Goal: Information Seeking & Learning: Learn about a topic

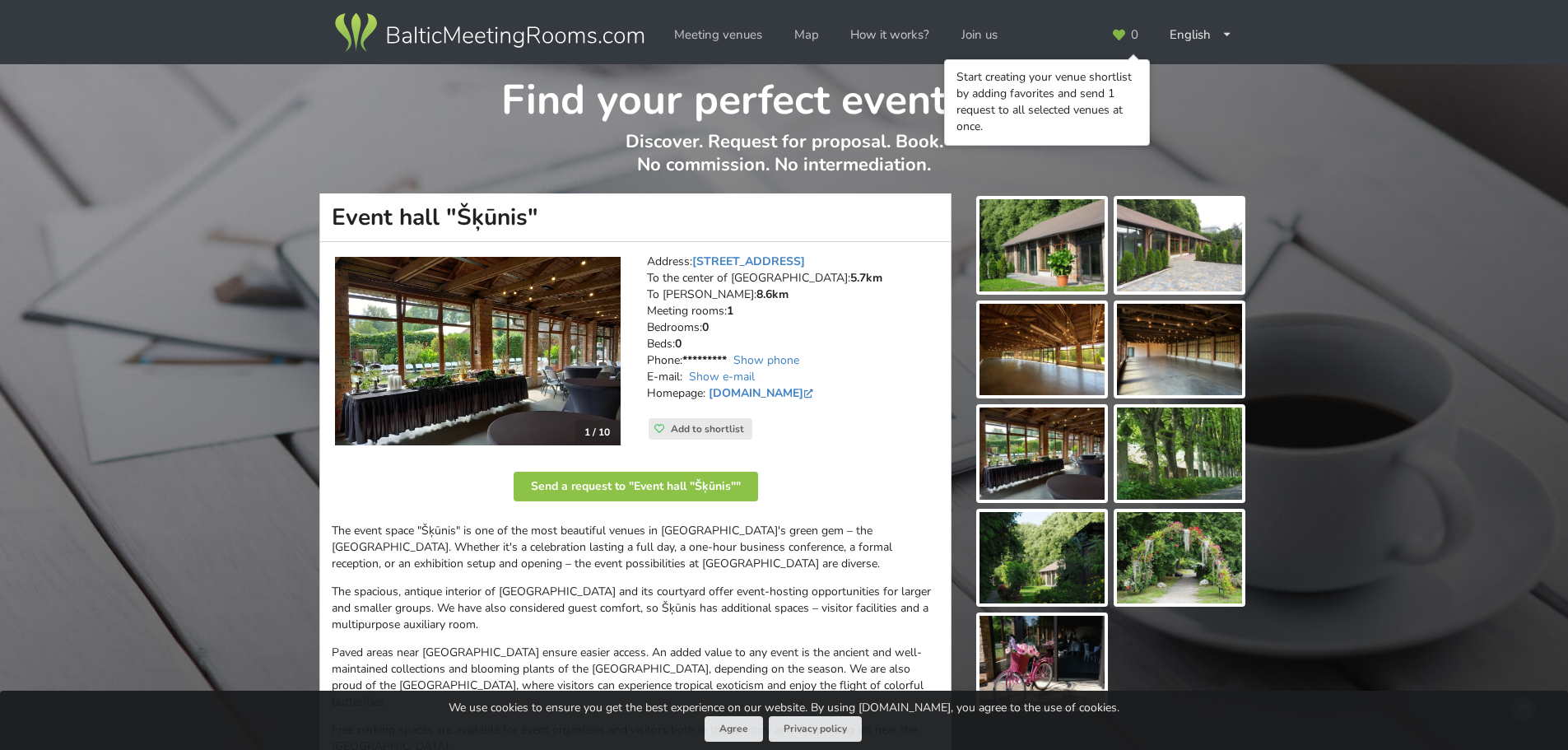
click at [1047, 272] on img at bounding box center [1042, 245] width 126 height 93
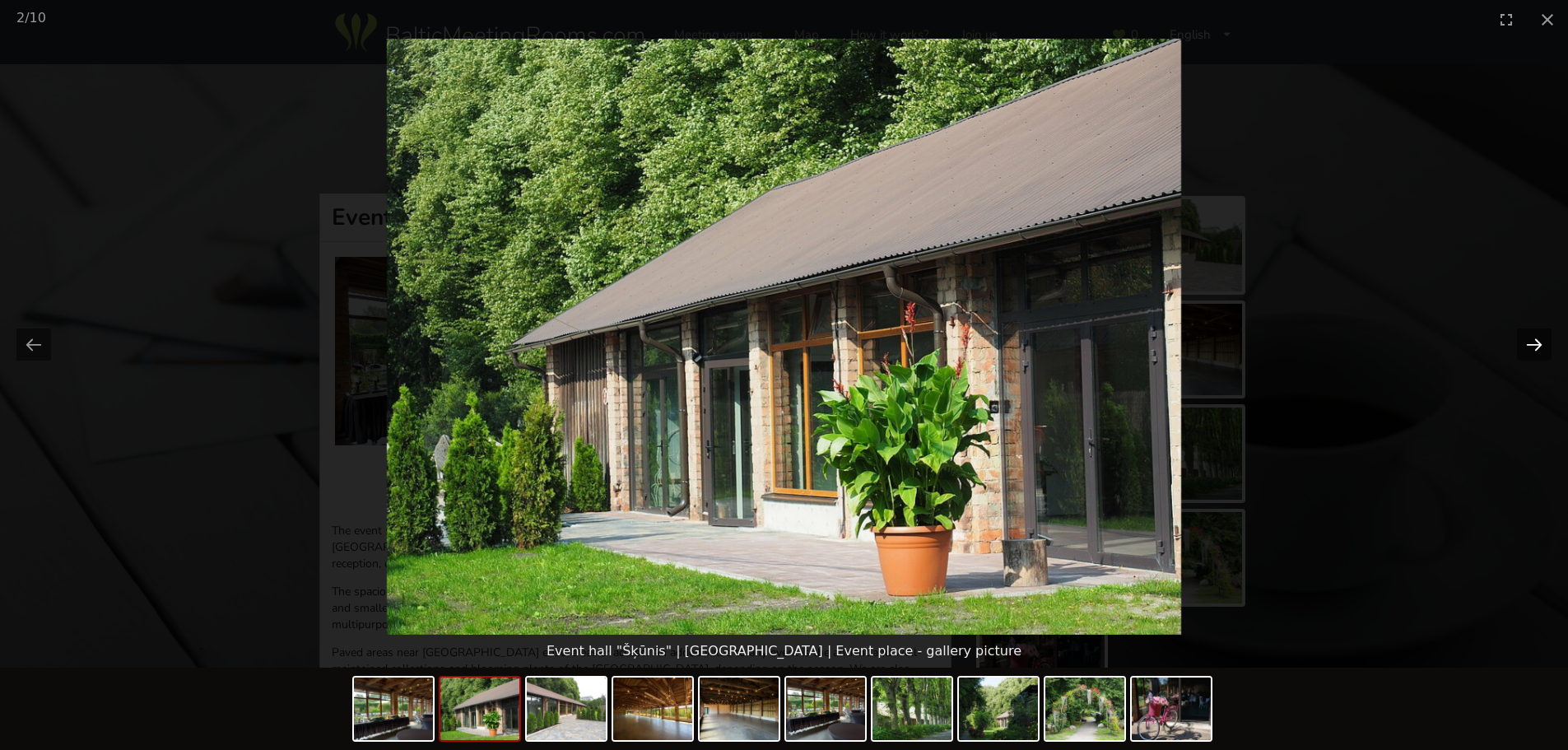
click at [1528, 339] on button "Next slide" at bounding box center [1534, 345] width 35 height 32
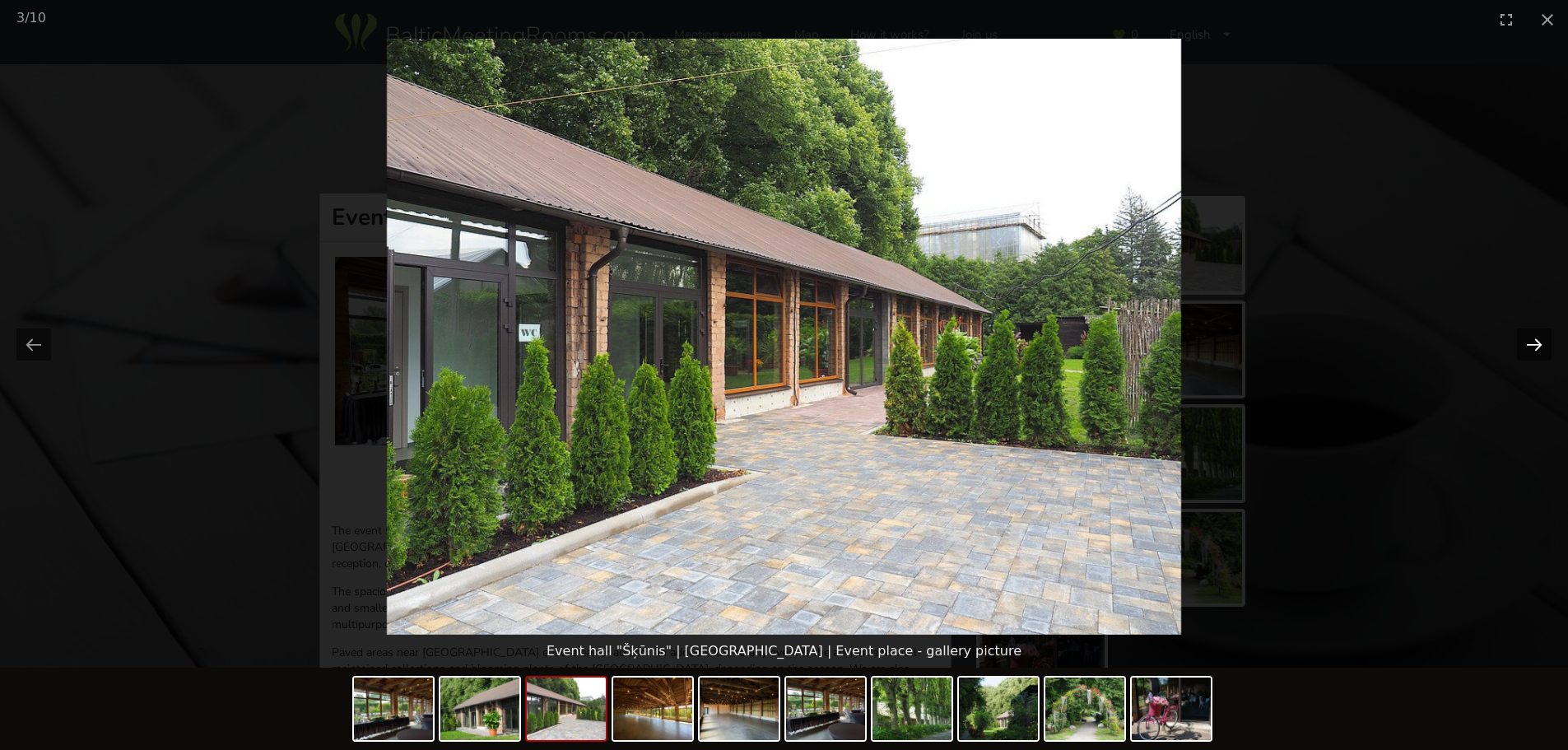
click at [1528, 339] on button "Next slide" at bounding box center [1534, 345] width 35 height 32
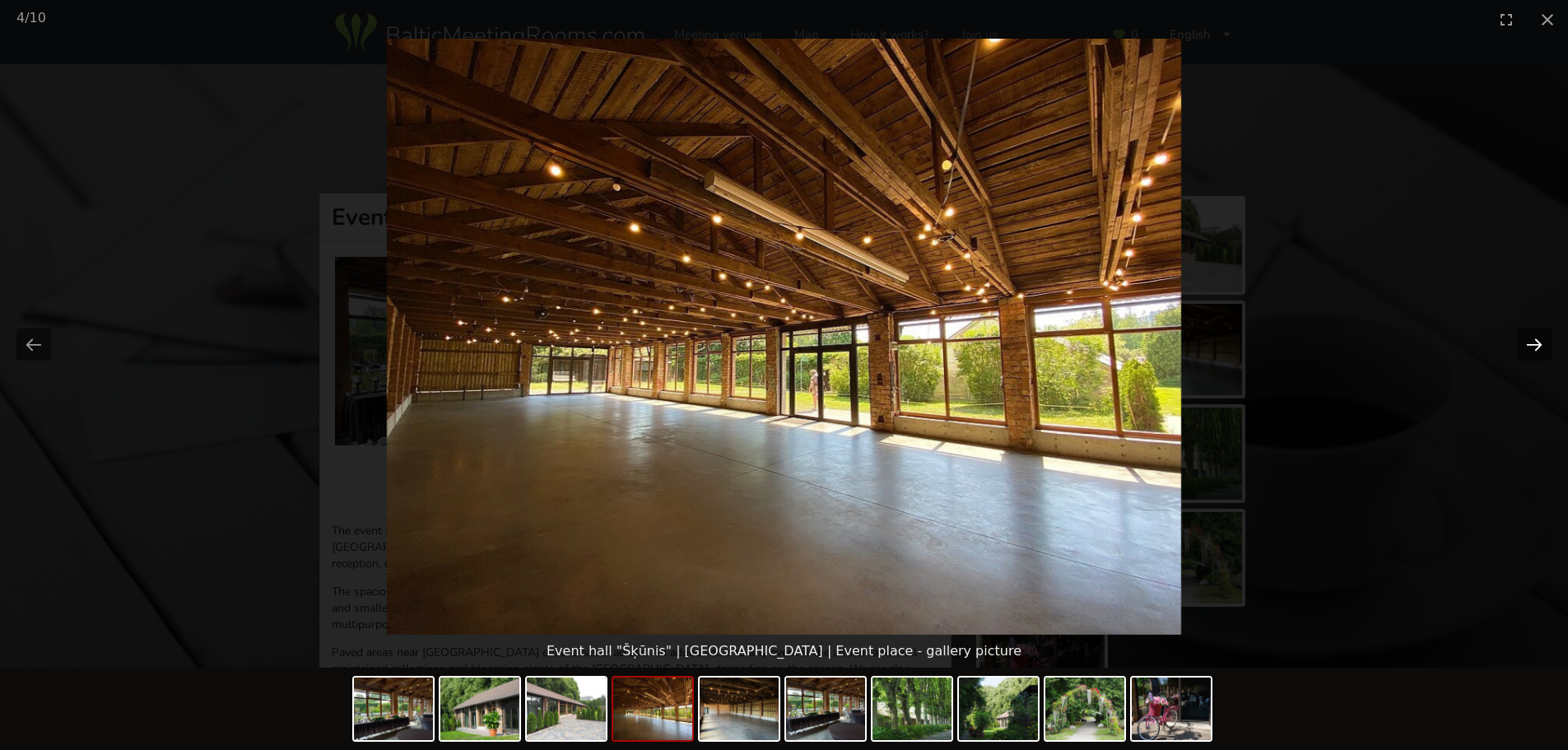
click at [1528, 339] on button "Next slide" at bounding box center [1534, 345] width 35 height 32
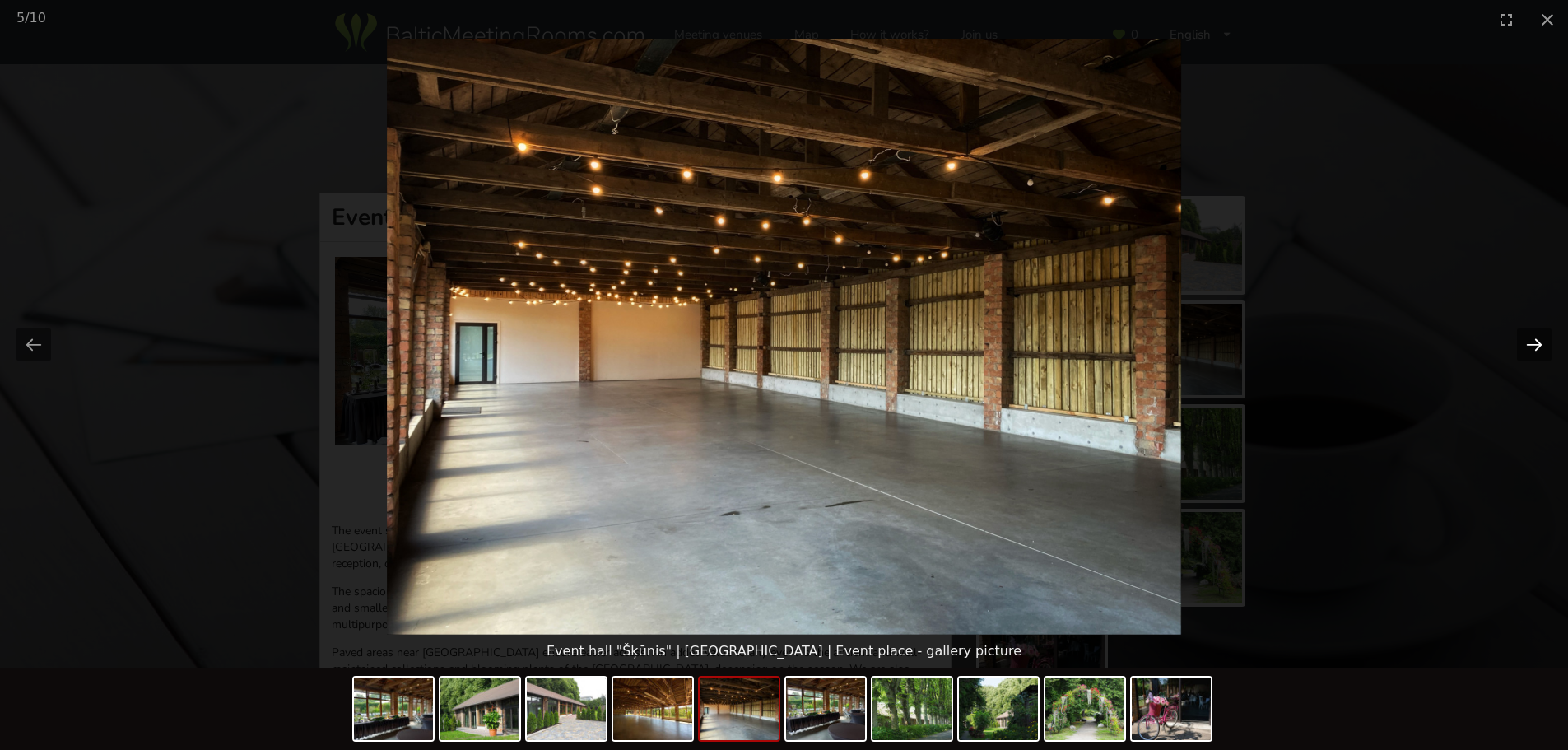
click at [1528, 339] on button "Next slide" at bounding box center [1534, 345] width 35 height 32
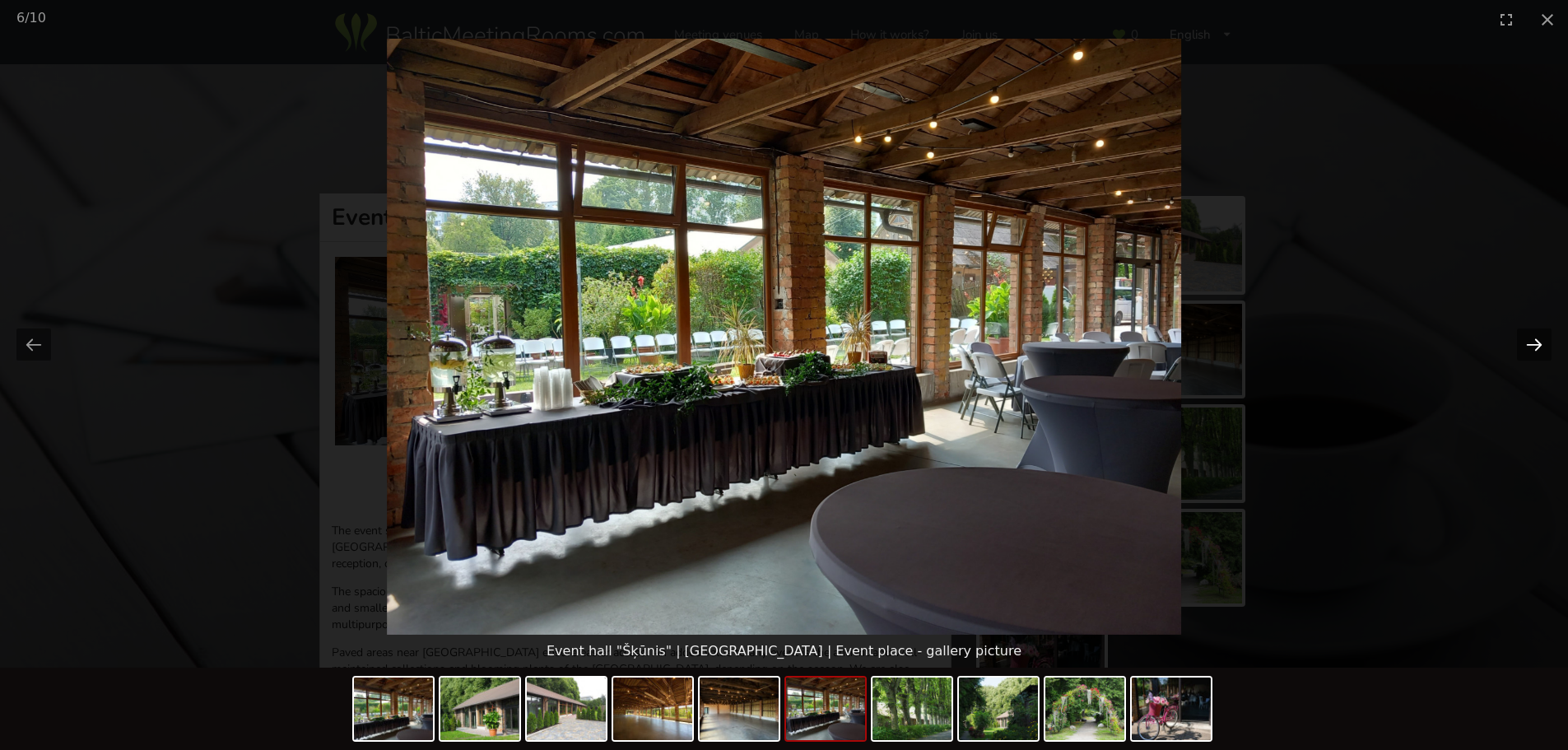
click at [1535, 330] on button "Next slide" at bounding box center [1534, 345] width 35 height 32
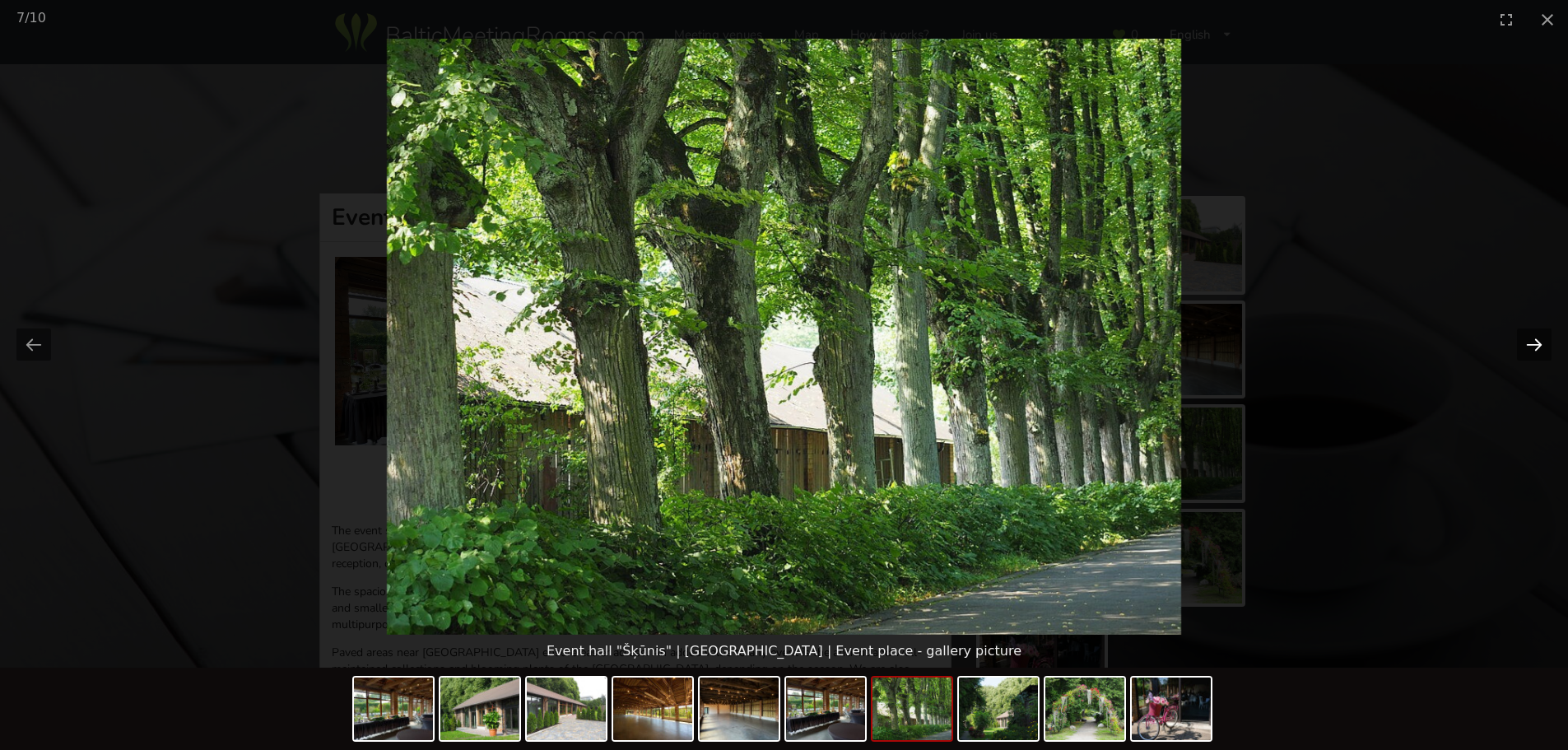
click at [1535, 330] on button "Next slide" at bounding box center [1534, 345] width 35 height 32
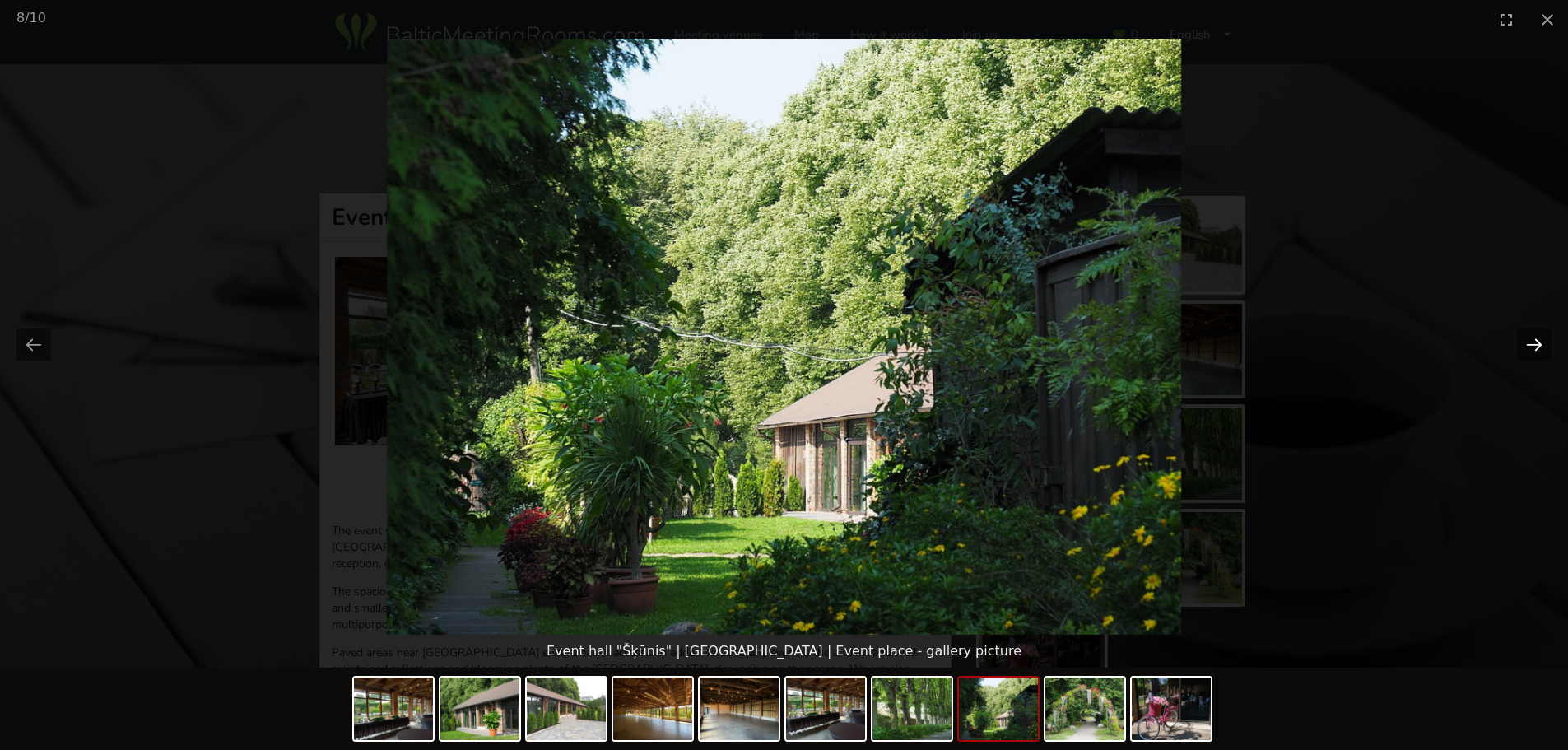
click at [1529, 340] on button "Next slide" at bounding box center [1534, 345] width 35 height 32
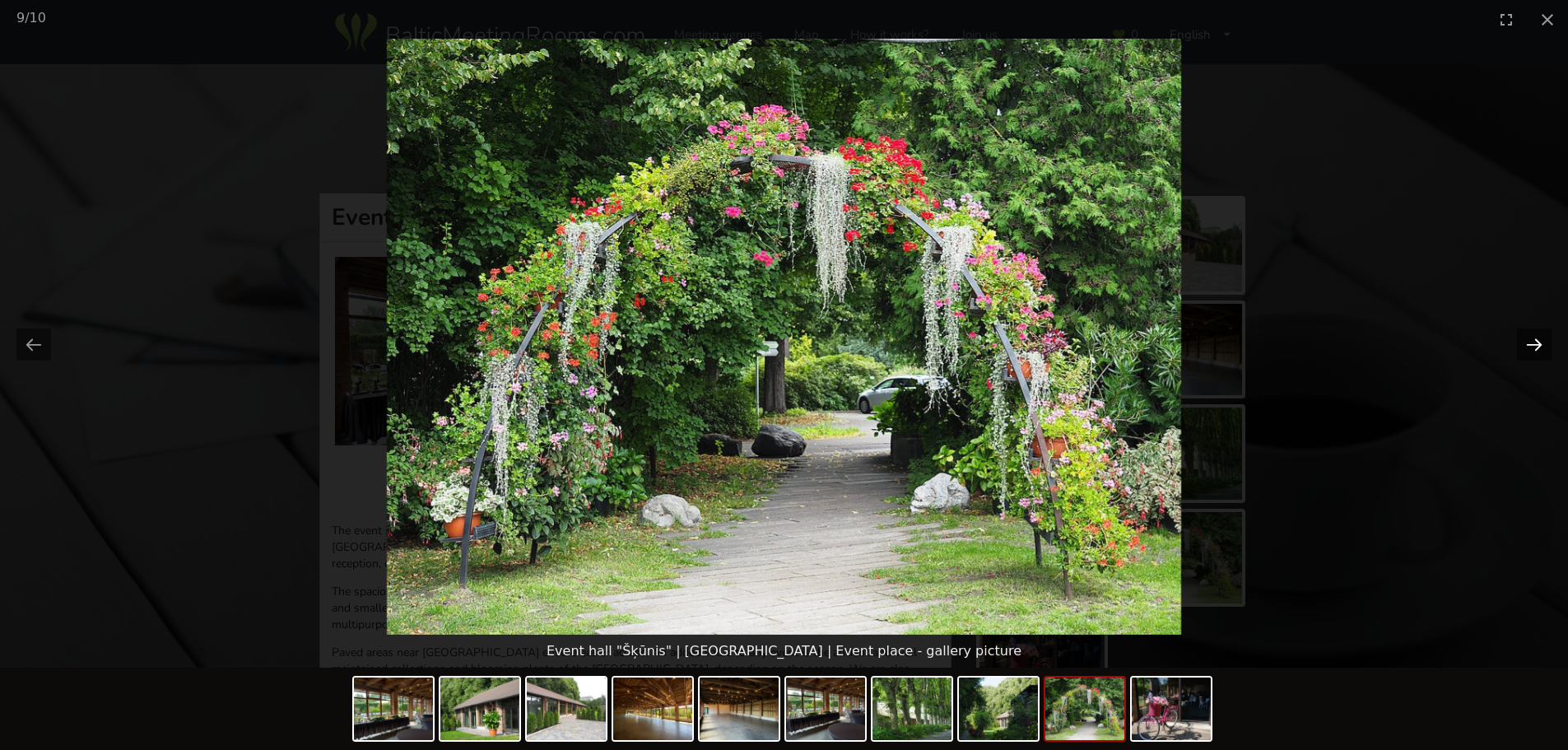
click at [1529, 340] on button "Next slide" at bounding box center [1534, 345] width 35 height 32
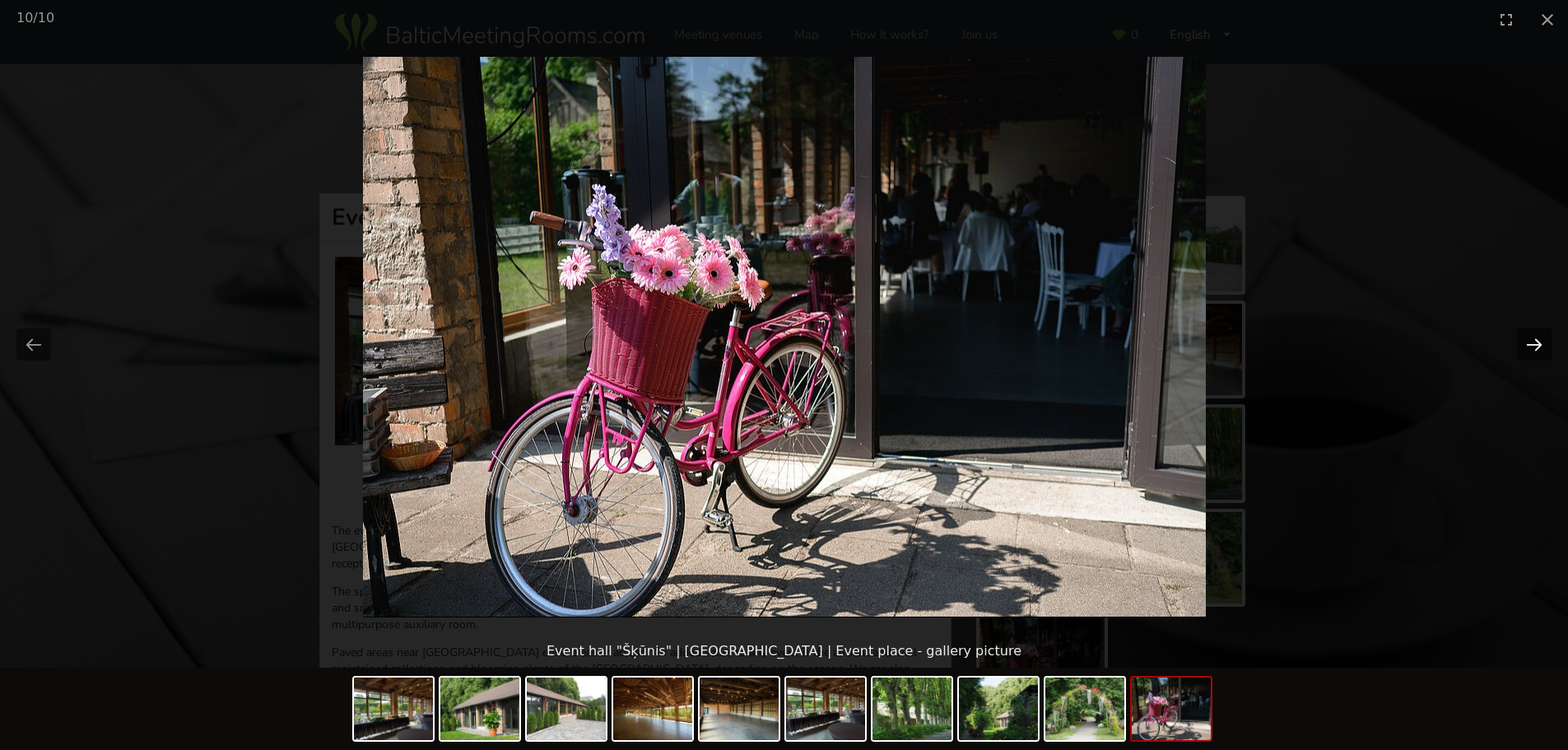
click at [1529, 340] on button "Next slide" at bounding box center [1534, 345] width 35 height 32
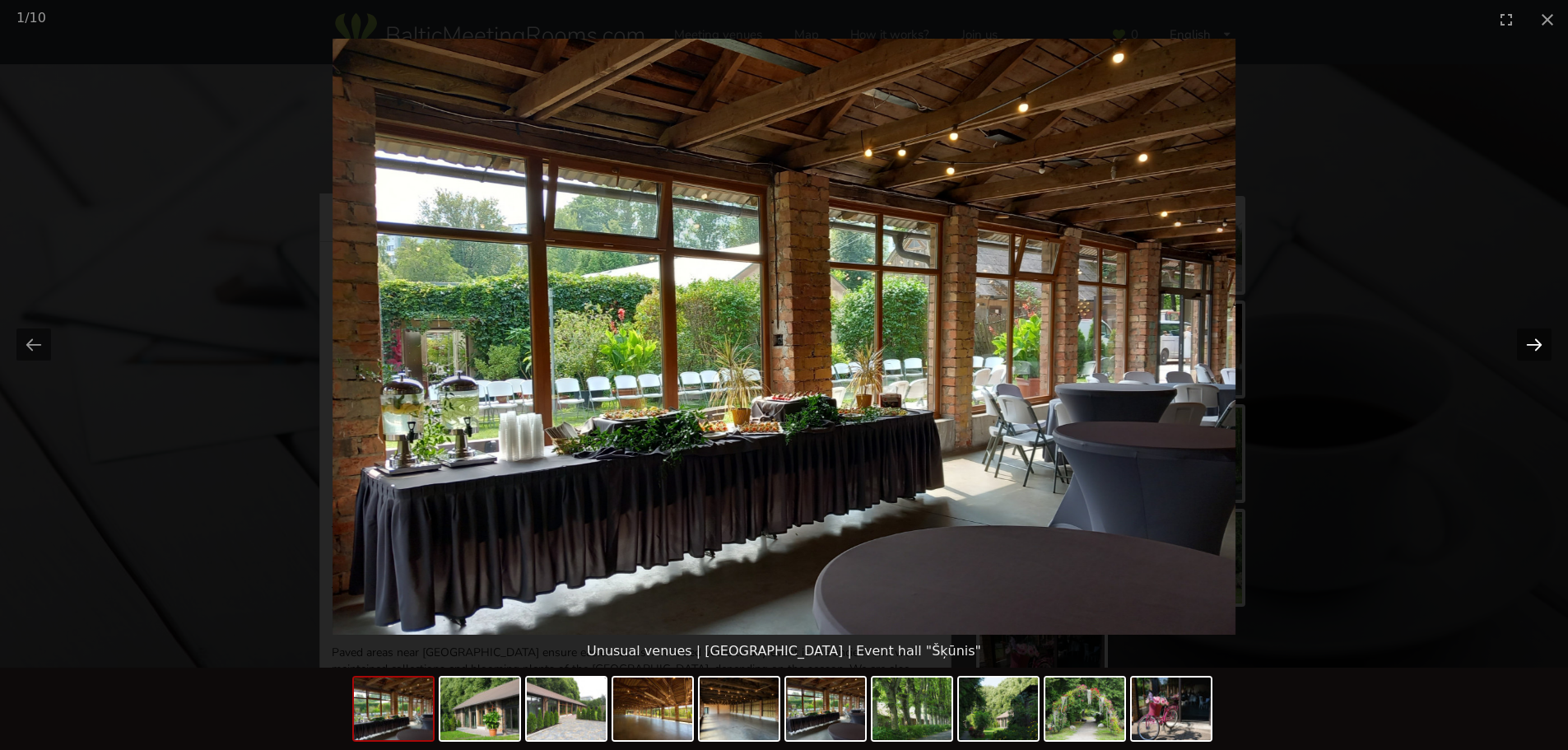
click at [1529, 340] on button "Next slide" at bounding box center [1534, 345] width 35 height 32
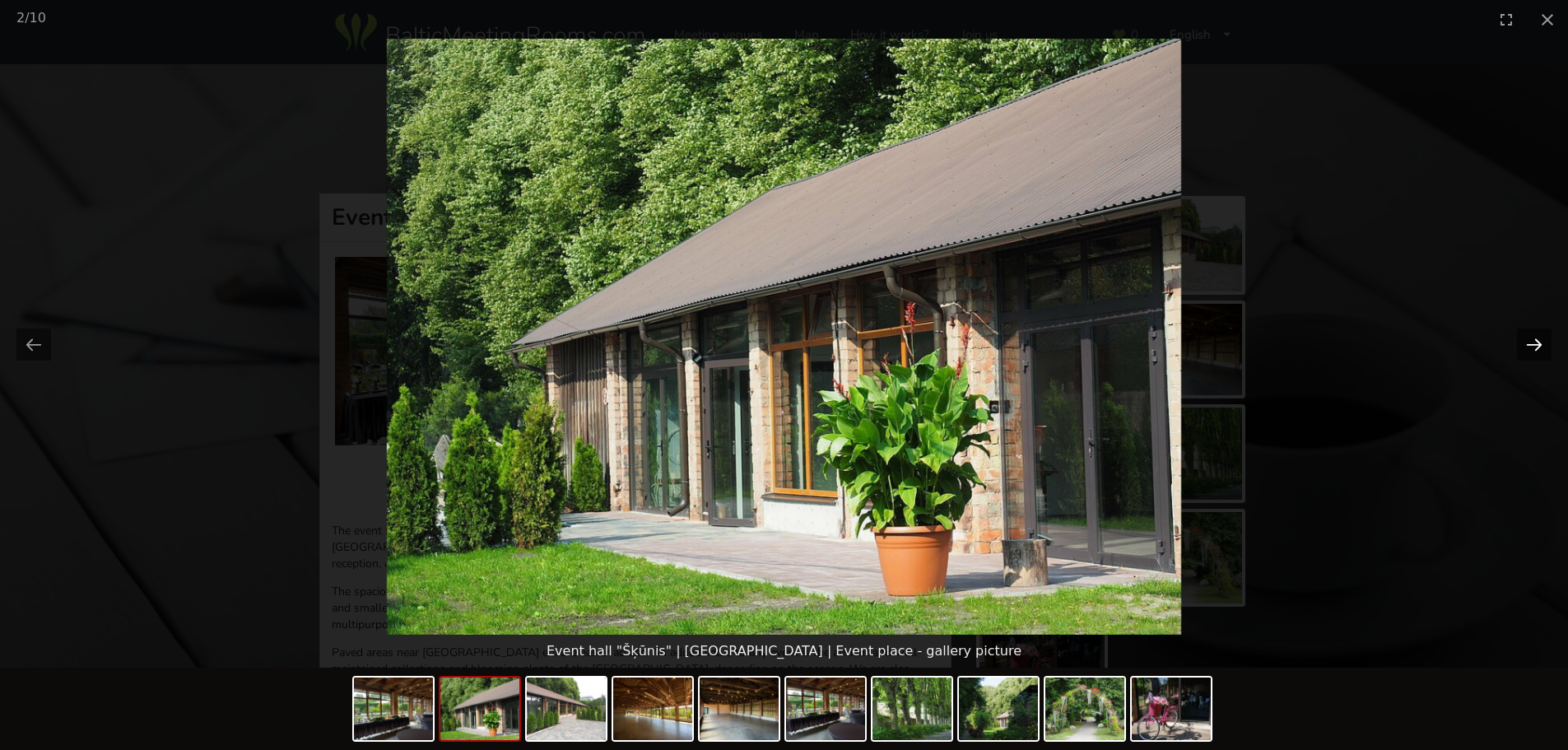
click at [1529, 340] on button "Next slide" at bounding box center [1534, 345] width 35 height 32
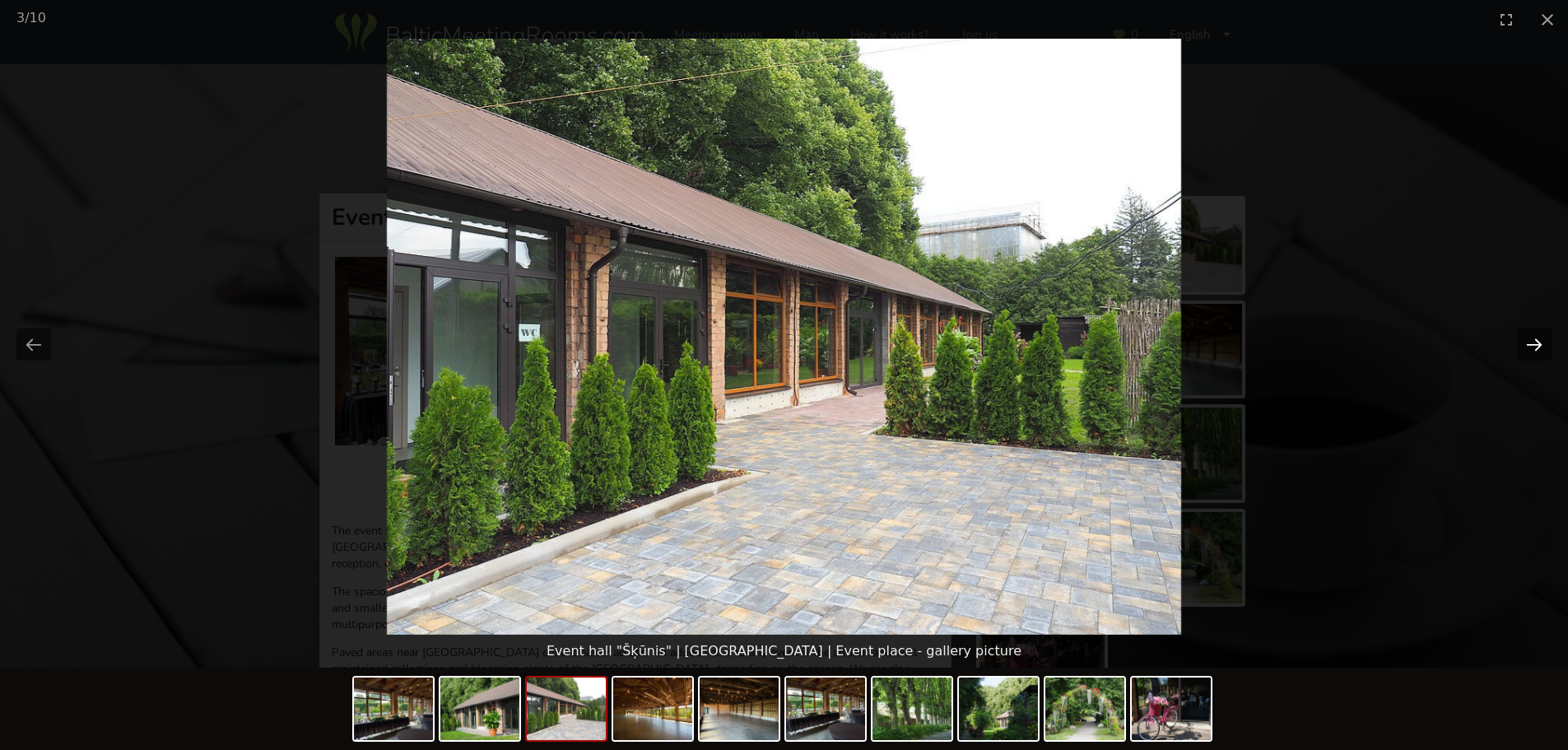
click at [1529, 340] on button "Next slide" at bounding box center [1534, 345] width 35 height 32
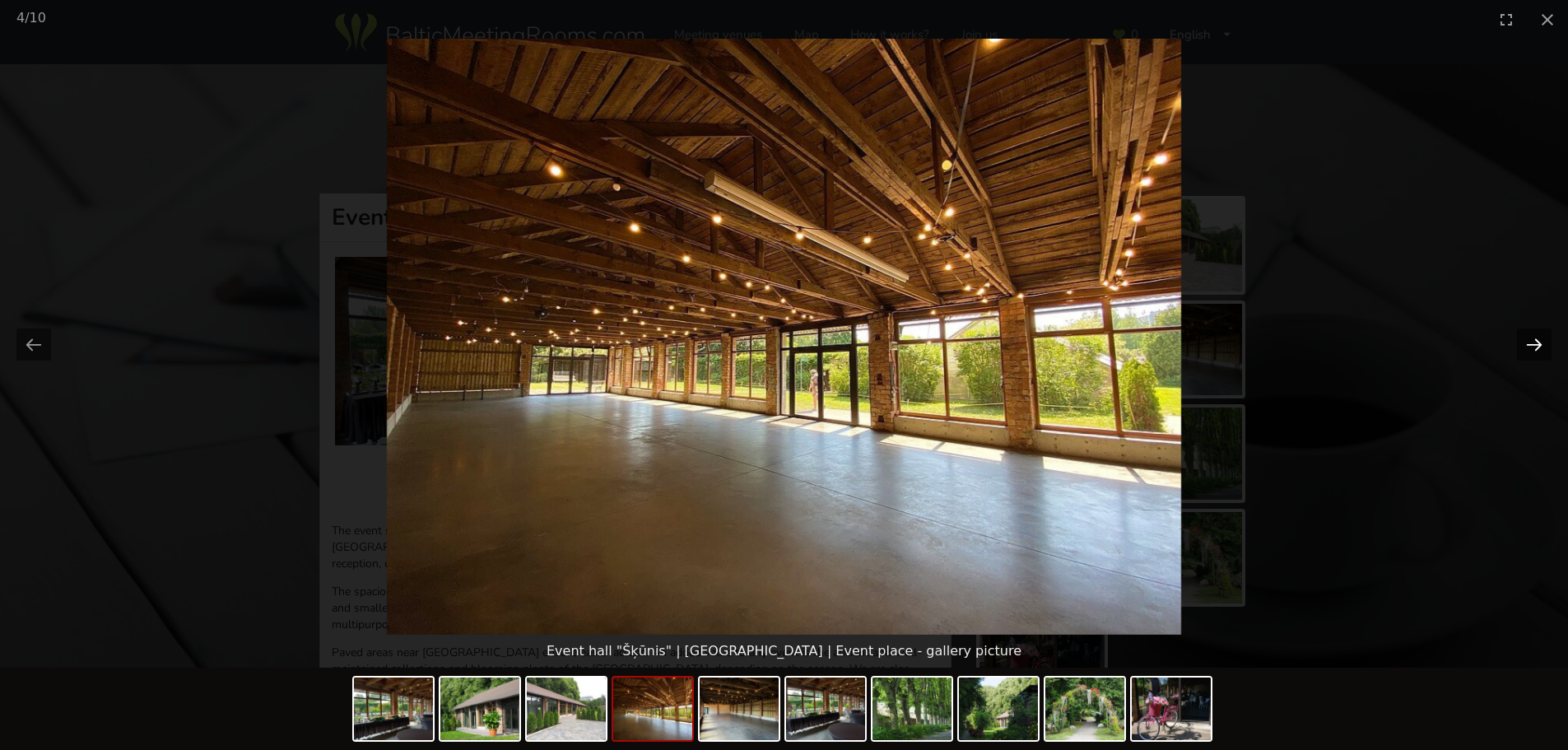
click at [1529, 340] on button "Next slide" at bounding box center [1534, 345] width 35 height 32
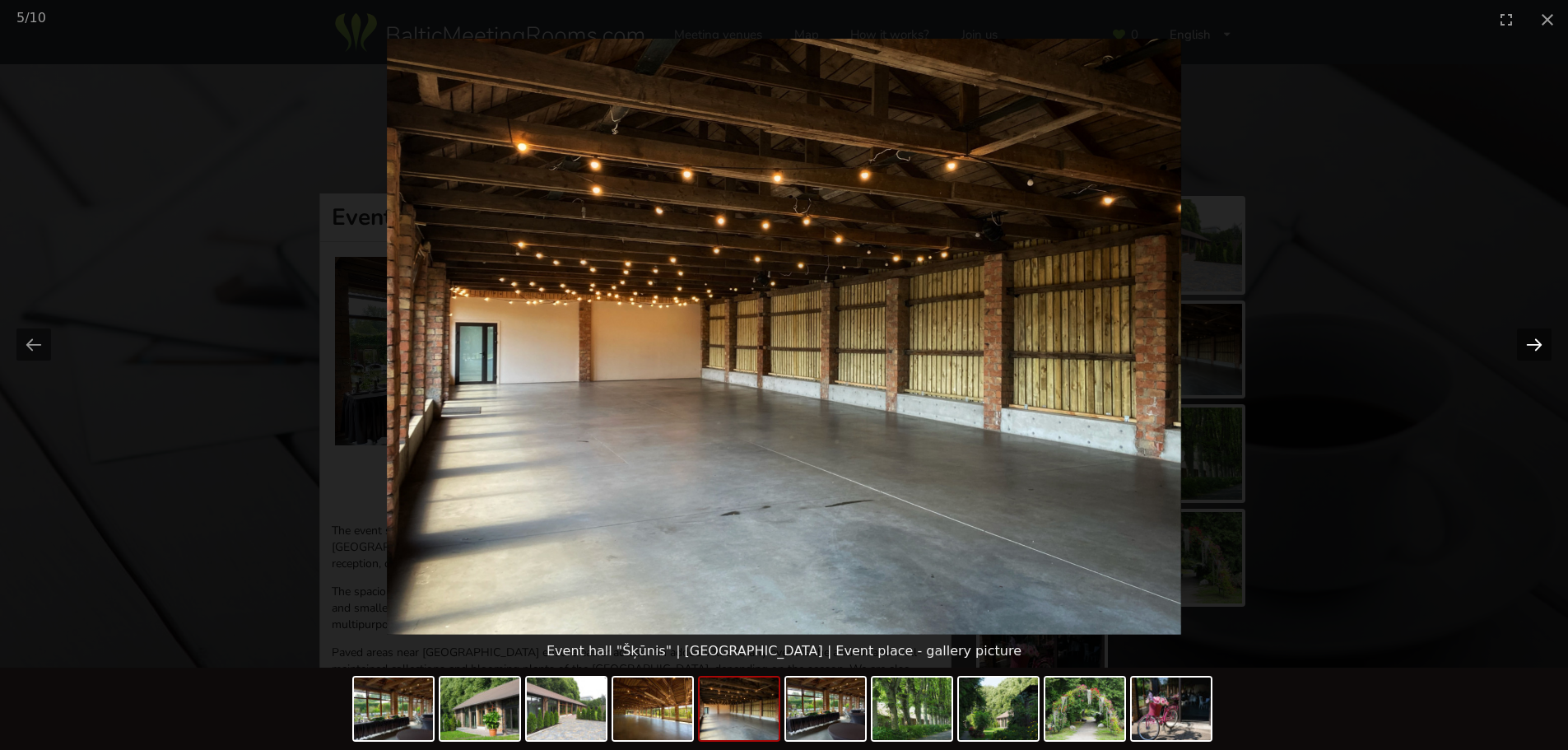
click at [1528, 340] on button "Next slide" at bounding box center [1534, 345] width 35 height 32
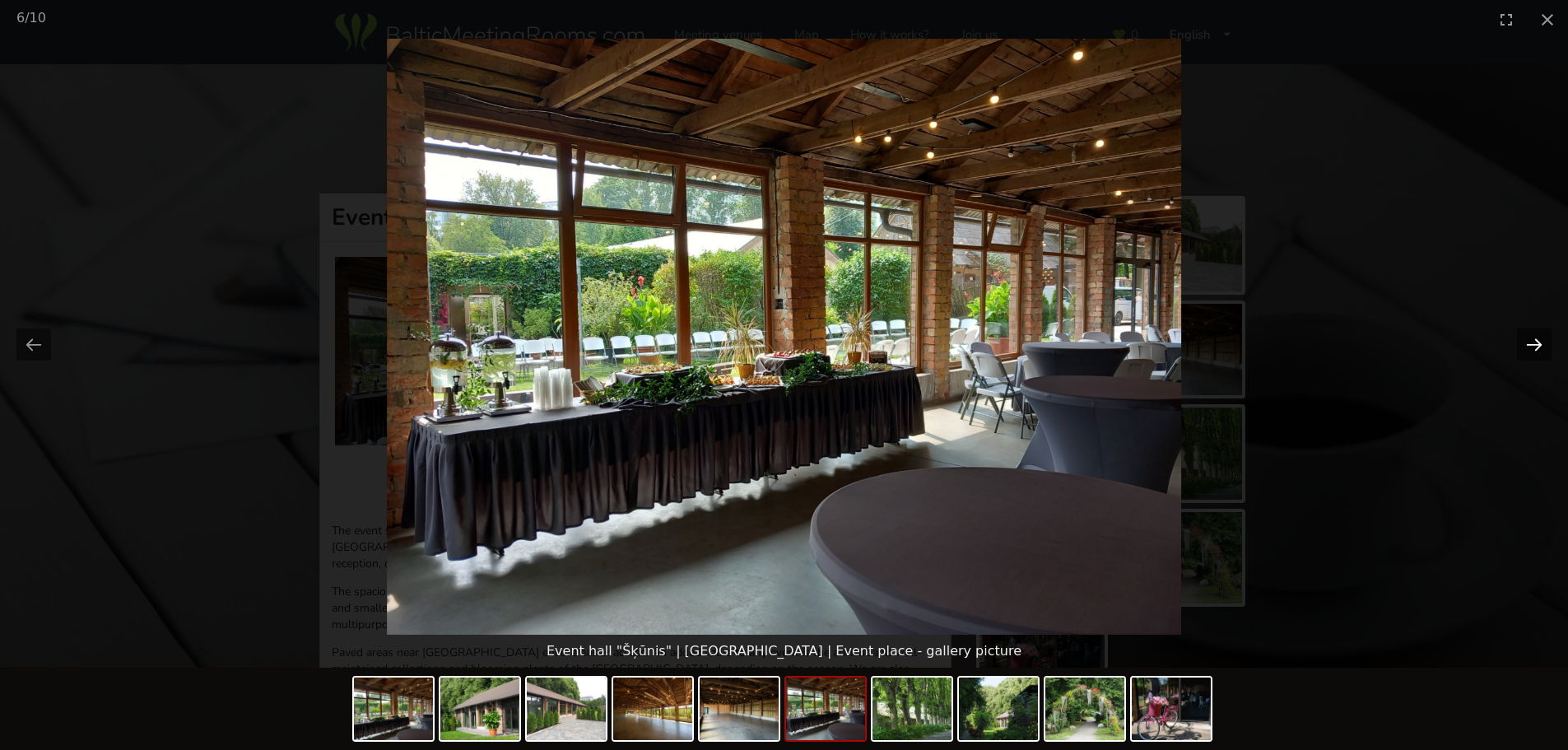
click at [1528, 340] on button "Next slide" at bounding box center [1534, 345] width 35 height 32
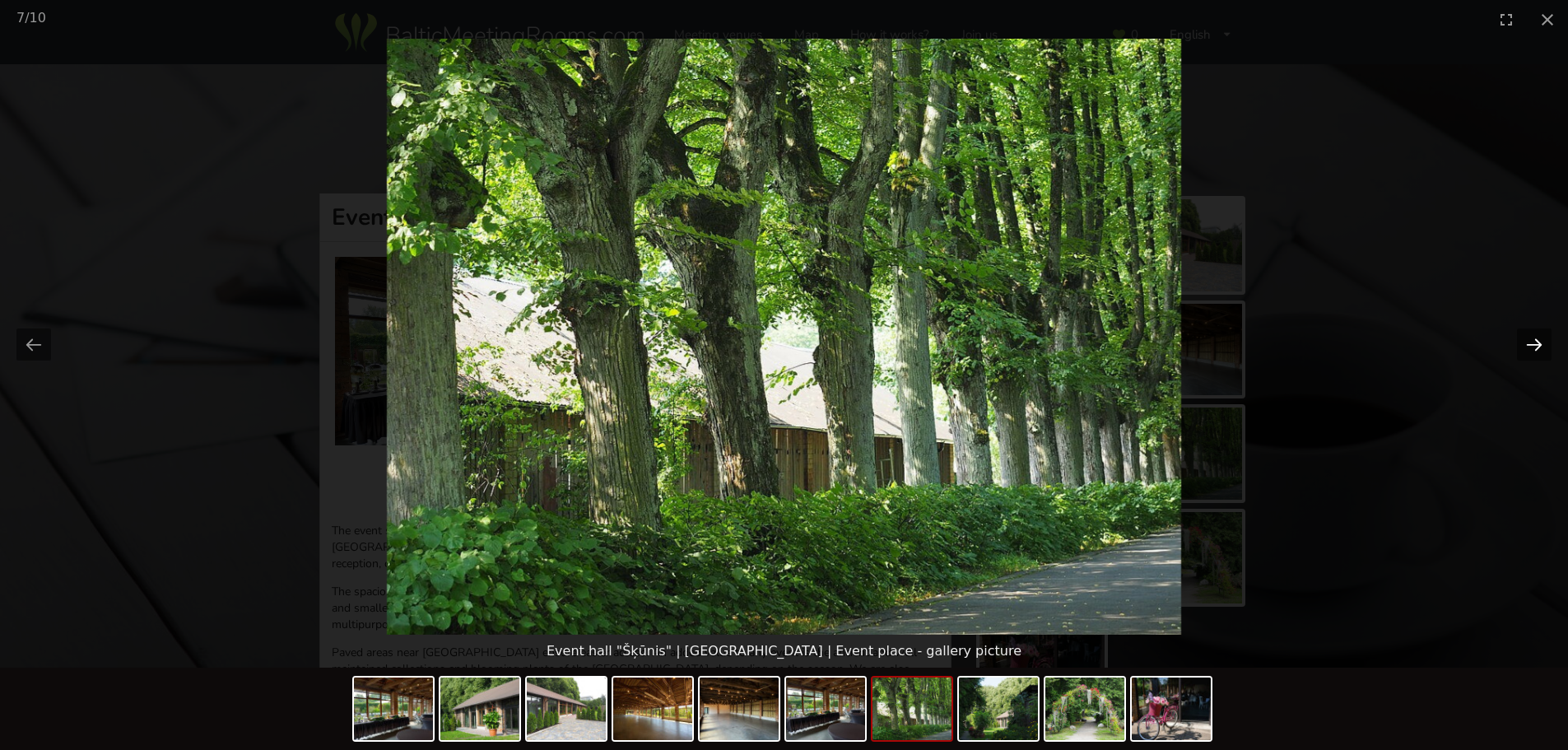
click at [1528, 339] on button "Next slide" at bounding box center [1534, 345] width 35 height 32
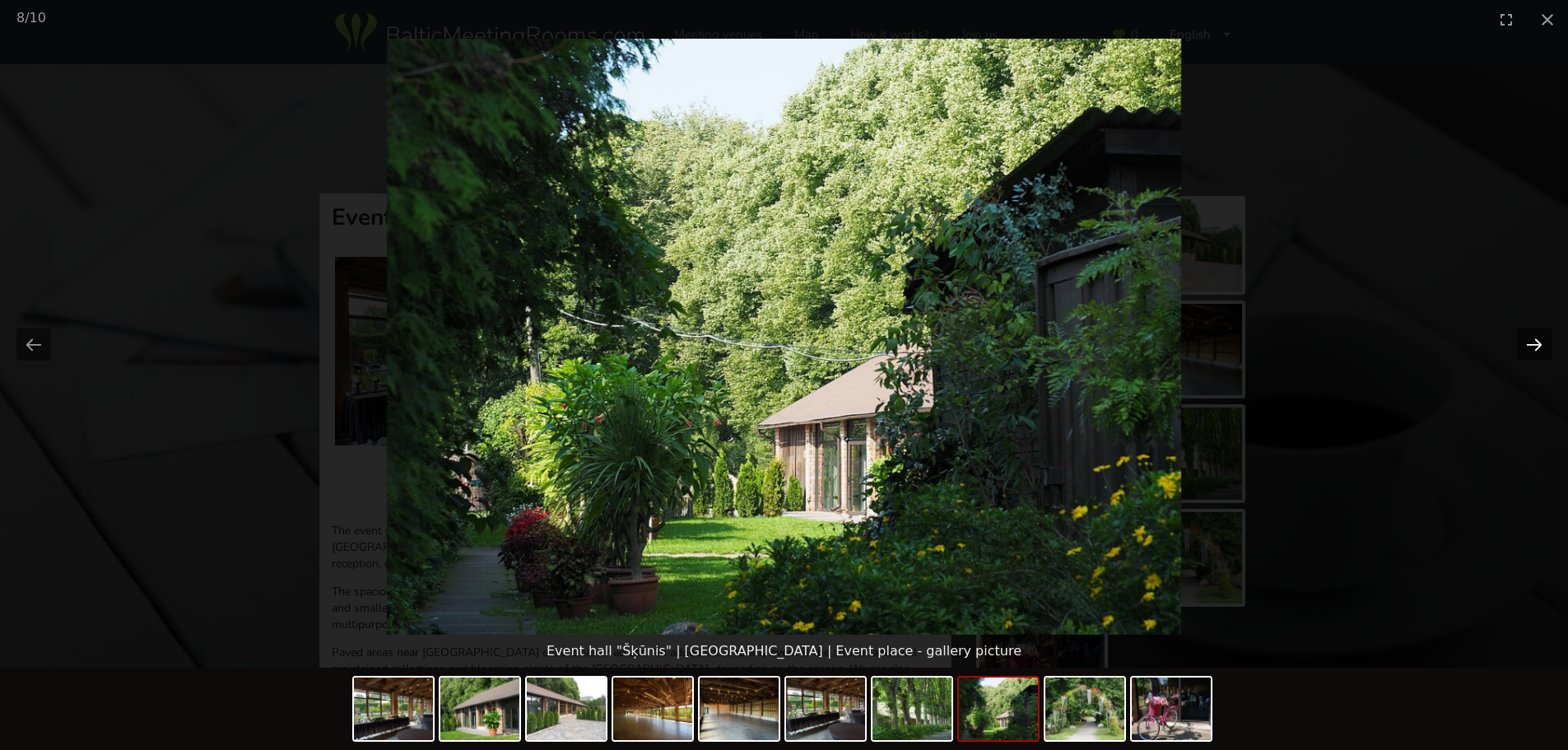
click at [1528, 339] on button "Next slide" at bounding box center [1534, 345] width 35 height 32
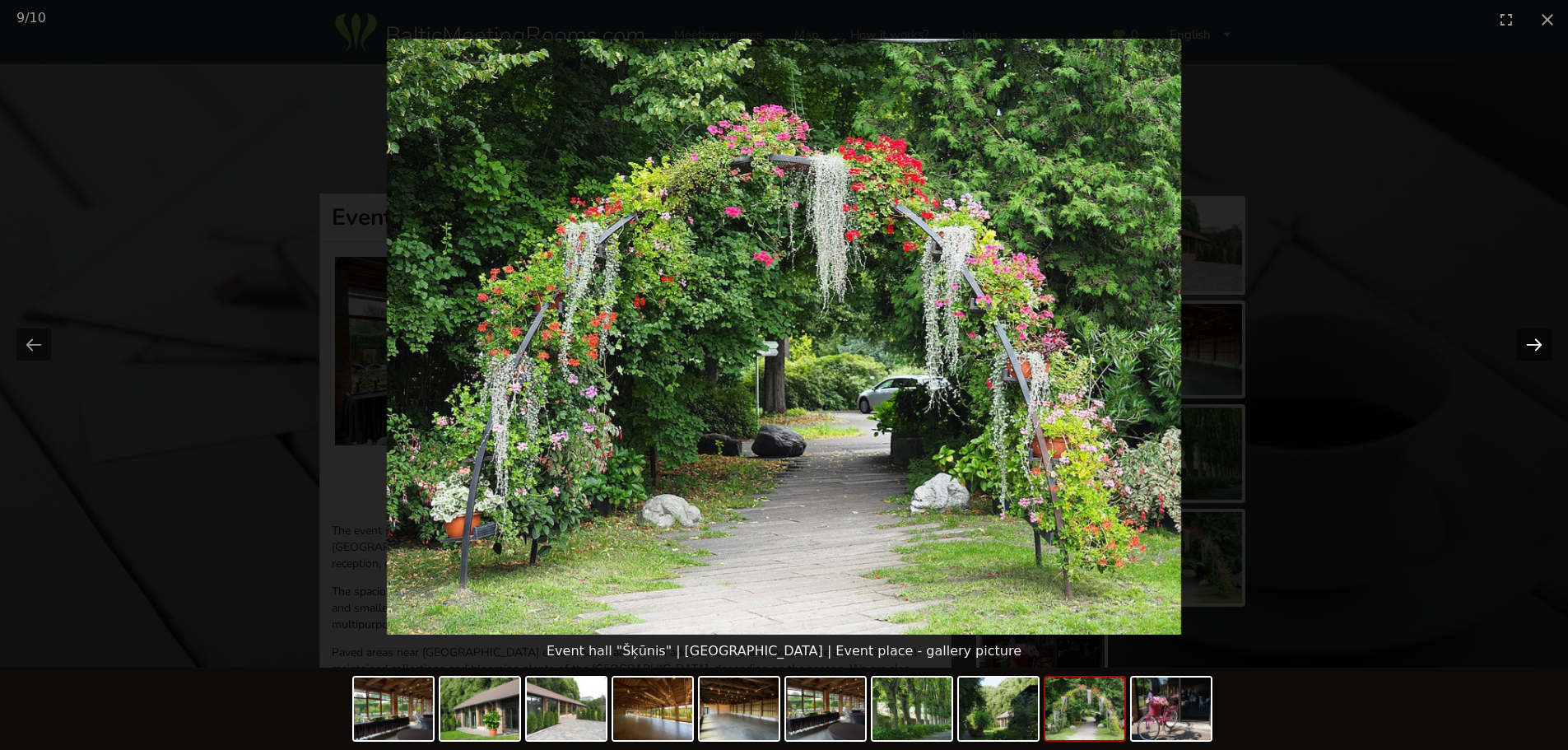
click at [1528, 339] on button "Next slide" at bounding box center [1534, 345] width 35 height 32
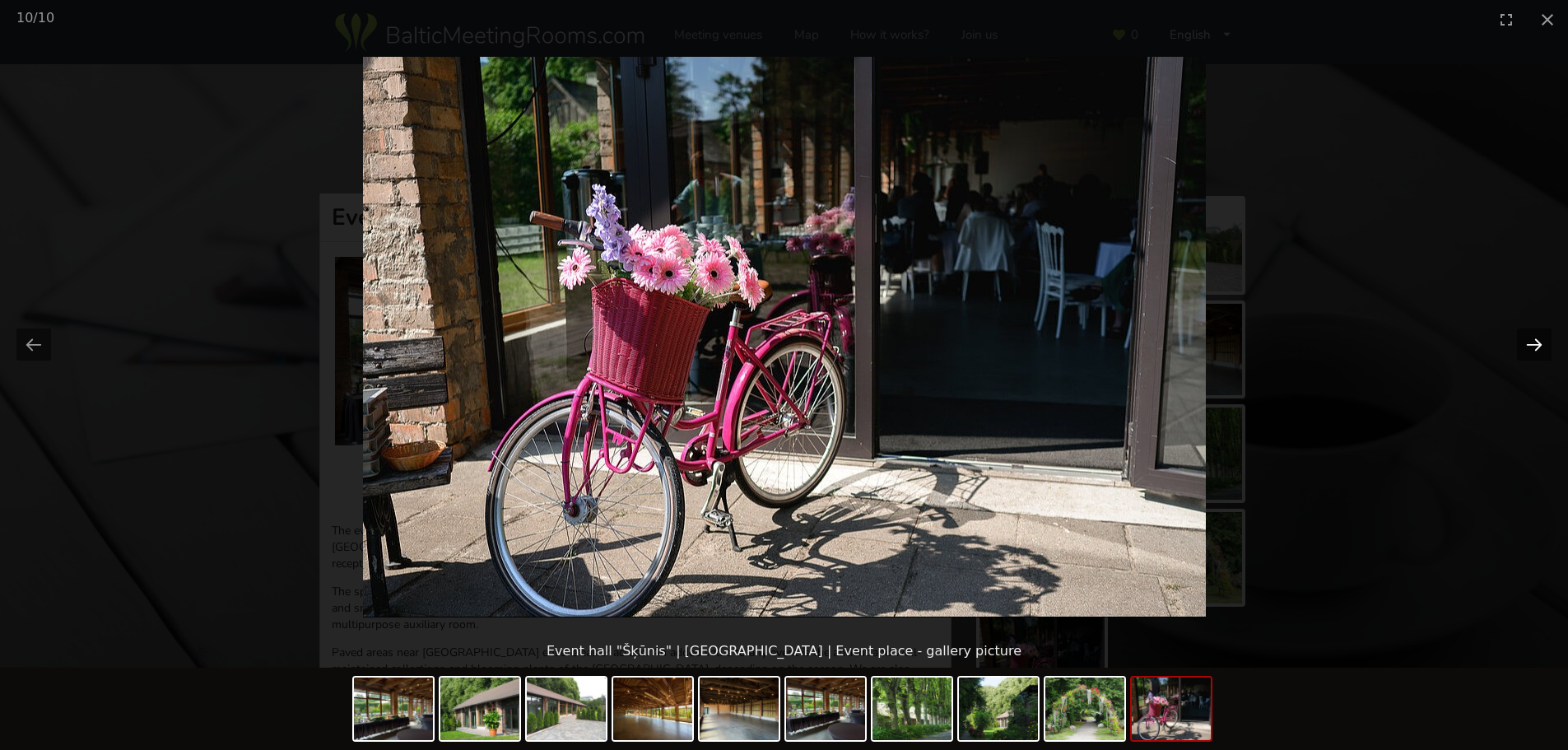
click at [1528, 339] on button "Next slide" at bounding box center [1534, 345] width 35 height 32
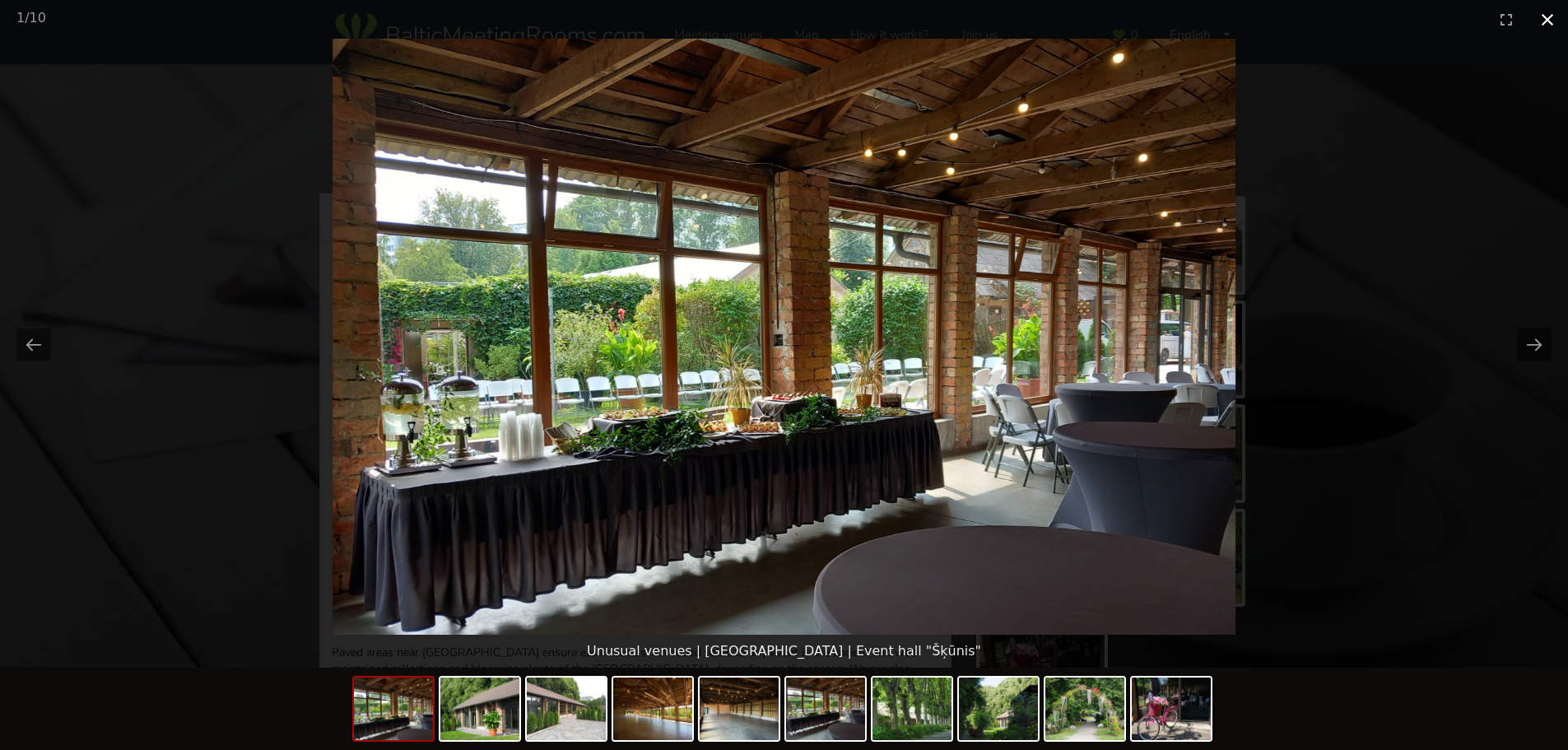
click at [1543, 23] on button "Close gallery" at bounding box center [1547, 19] width 41 height 39
